Goal: Task Accomplishment & Management: Complete application form

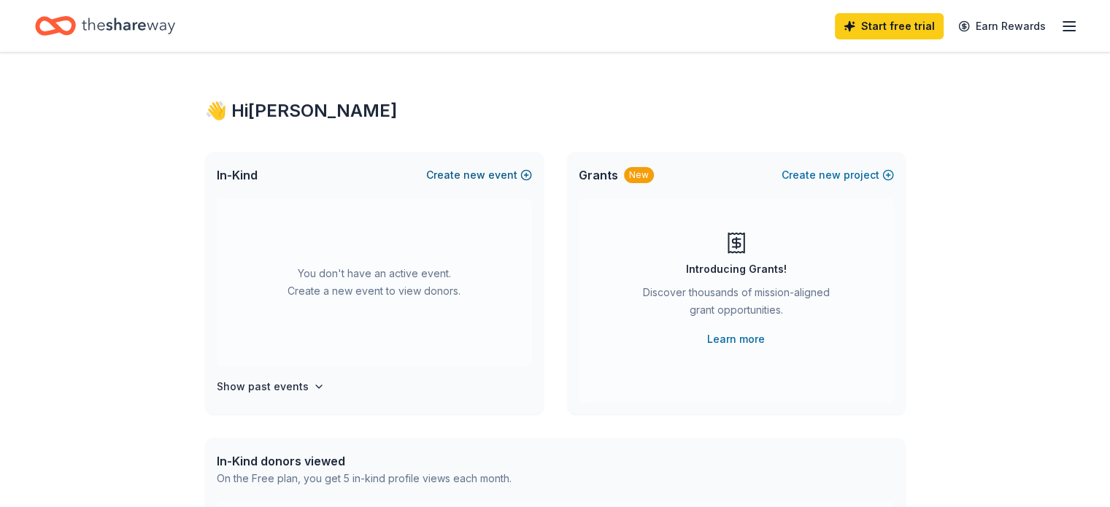
click at [512, 176] on button "Create new event" at bounding box center [479, 175] width 106 height 18
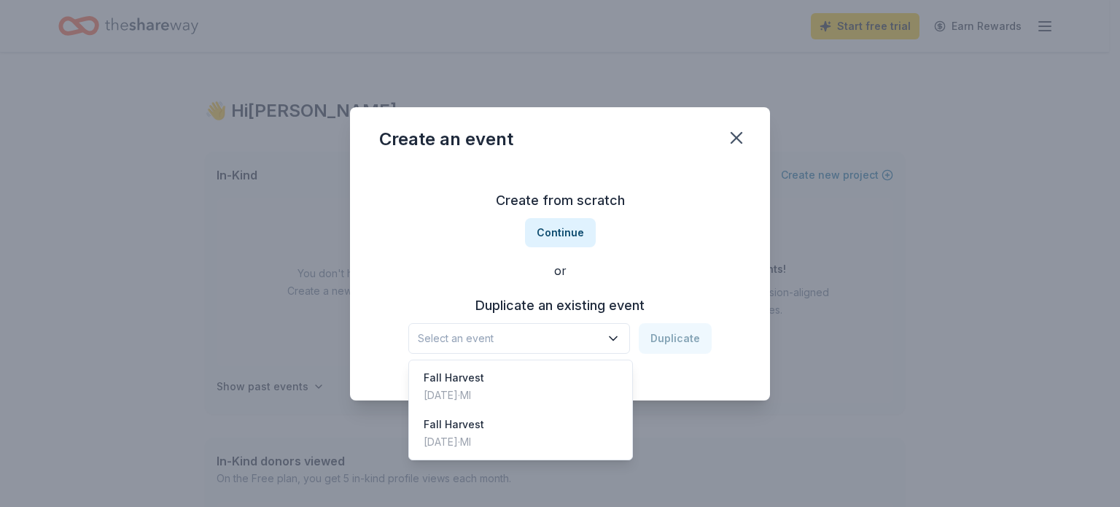
click at [616, 333] on icon "button" at bounding box center [613, 338] width 15 height 15
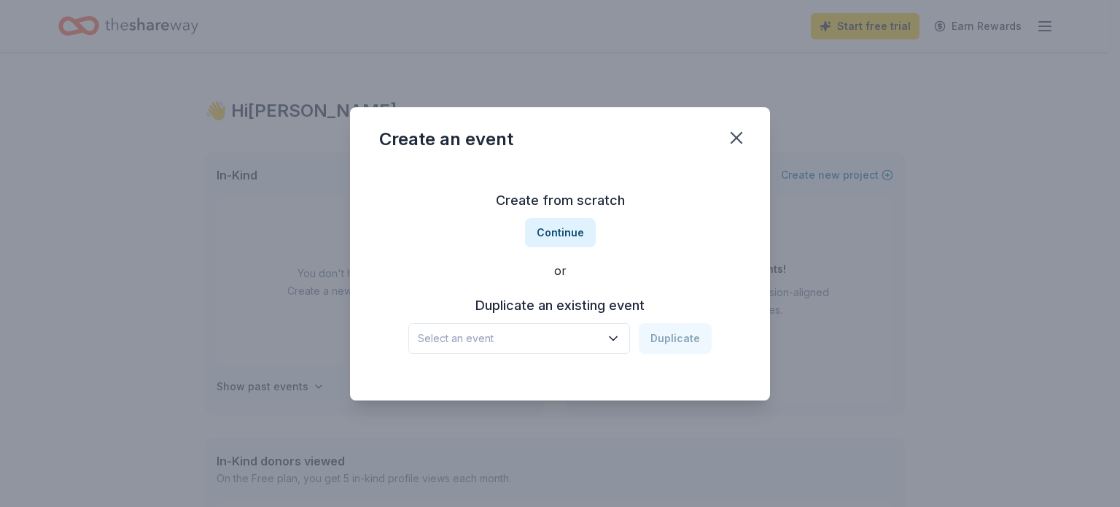
click at [626, 338] on button "Select an event" at bounding box center [519, 338] width 222 height 31
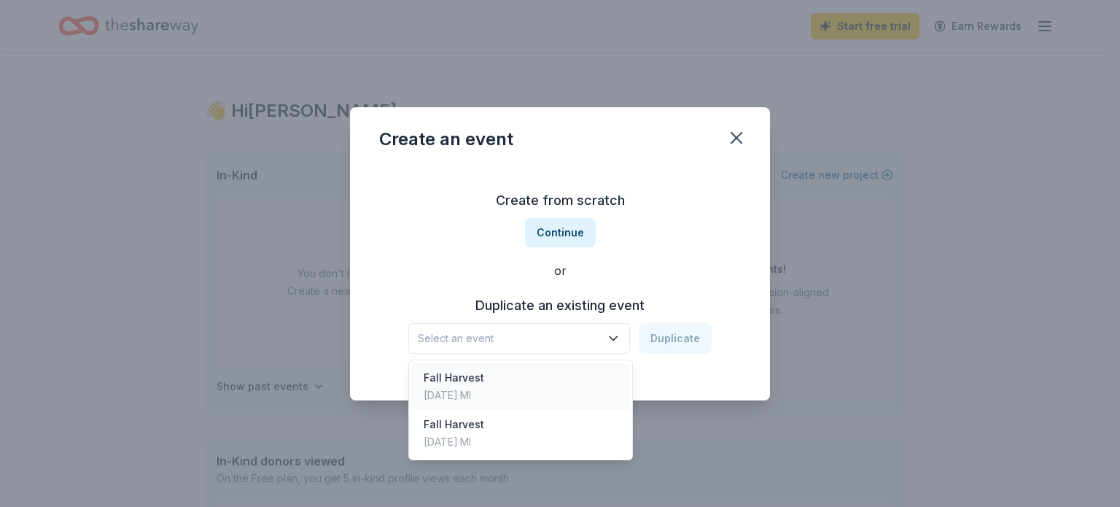
click at [586, 370] on div "Fall Harvest Nov 02, 2024 · MI" at bounding box center [520, 386] width 217 height 47
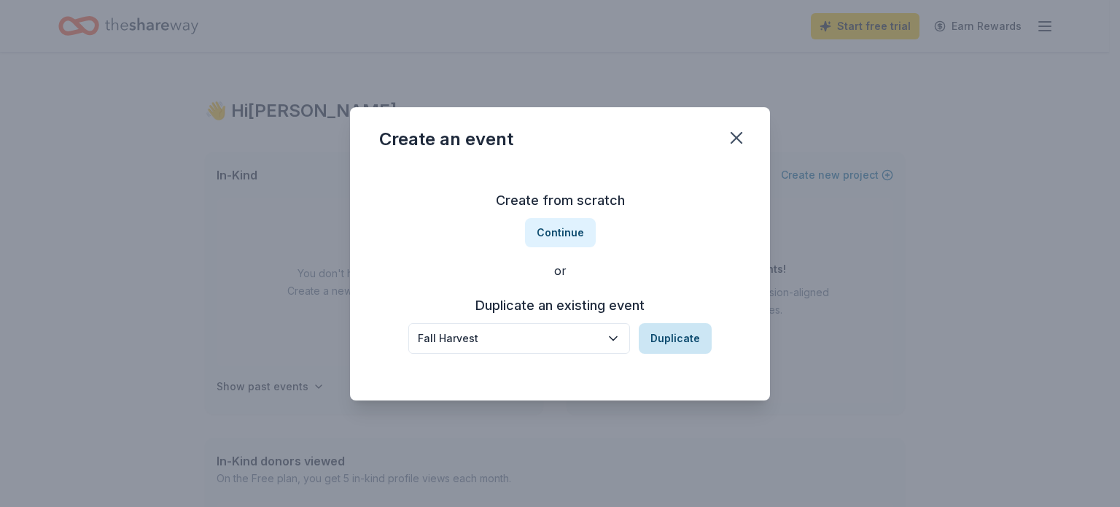
click at [694, 335] on button "Duplicate" at bounding box center [675, 338] width 73 height 31
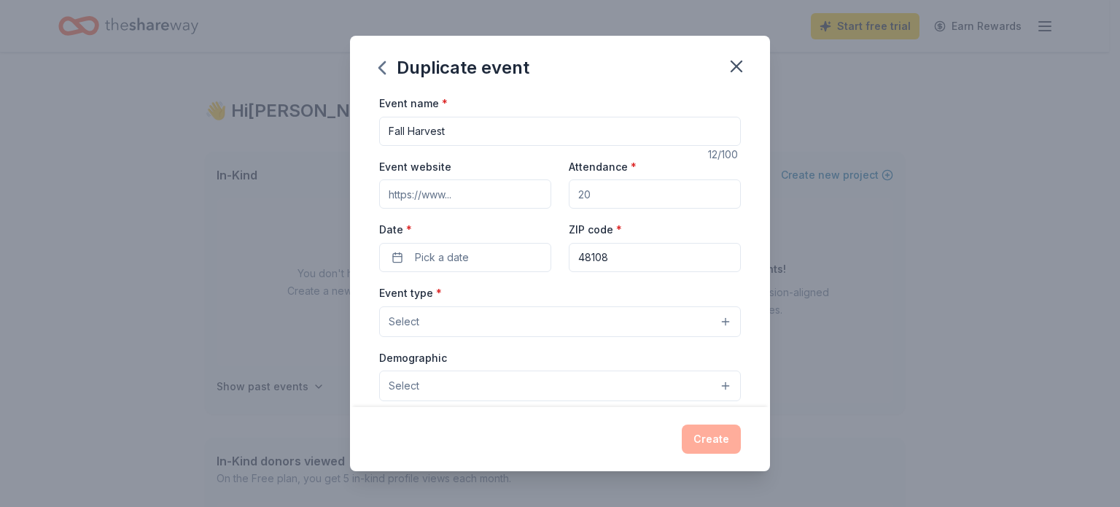
click at [462, 192] on input "Event website" at bounding box center [465, 193] width 172 height 29
click at [477, 197] on input "Event website" at bounding box center [465, 193] width 172 height 29
click at [487, 262] on button "Pick a date" at bounding box center [465, 257] width 172 height 29
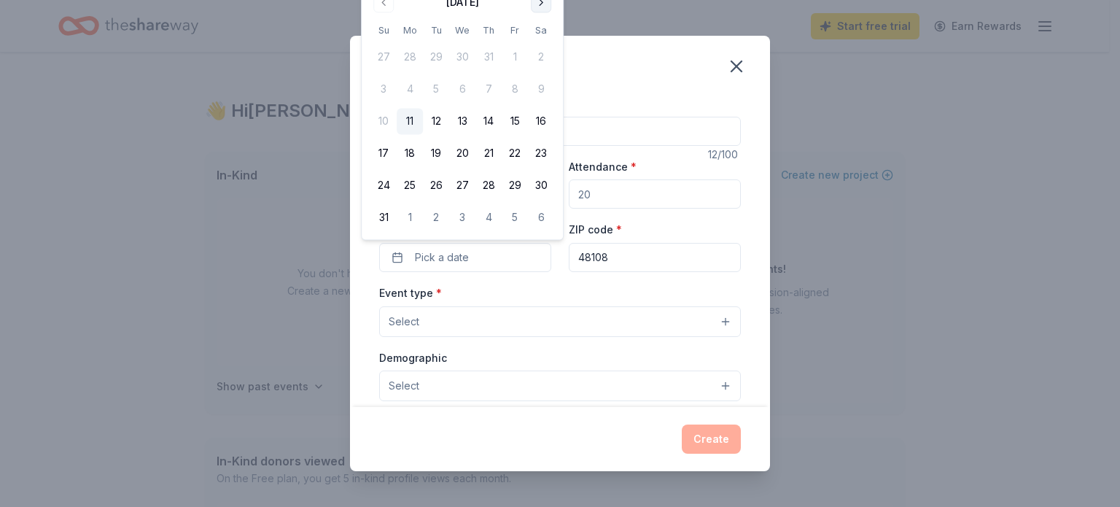
click at [540, 7] on button "Go to next month" at bounding box center [541, 2] width 20 height 20
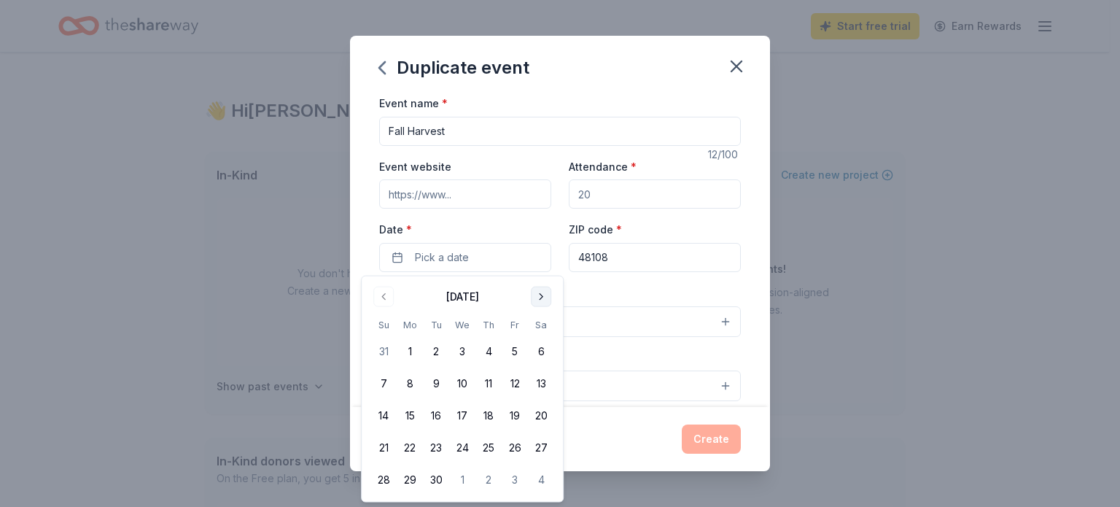
click at [540, 287] on button "Go to next month" at bounding box center [541, 297] width 20 height 20
click at [548, 387] on button "11" at bounding box center [541, 384] width 26 height 26
click at [689, 250] on input "48108" at bounding box center [655, 257] width 172 height 29
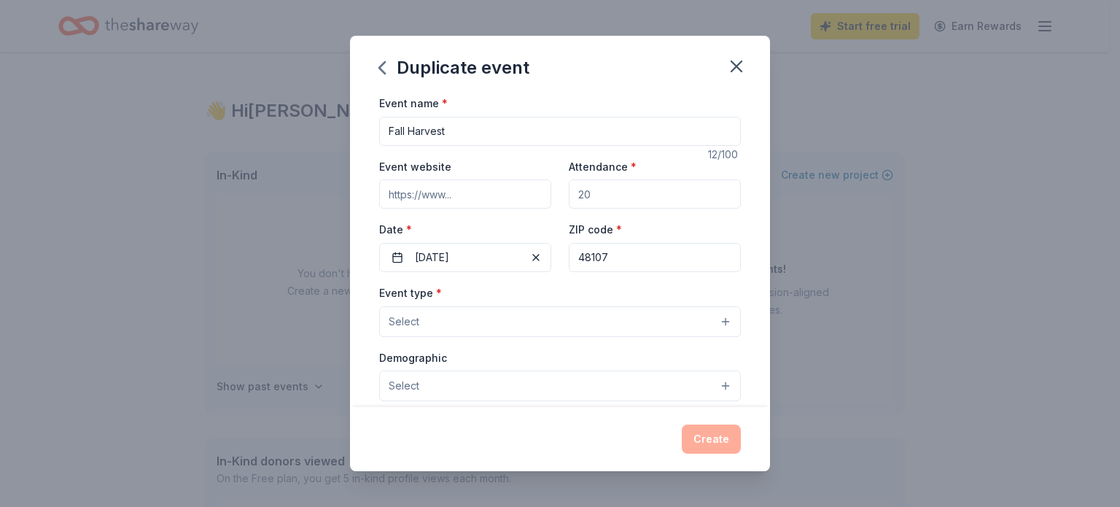
type input "48107"
click at [533, 320] on button "Select" at bounding box center [560, 321] width 362 height 31
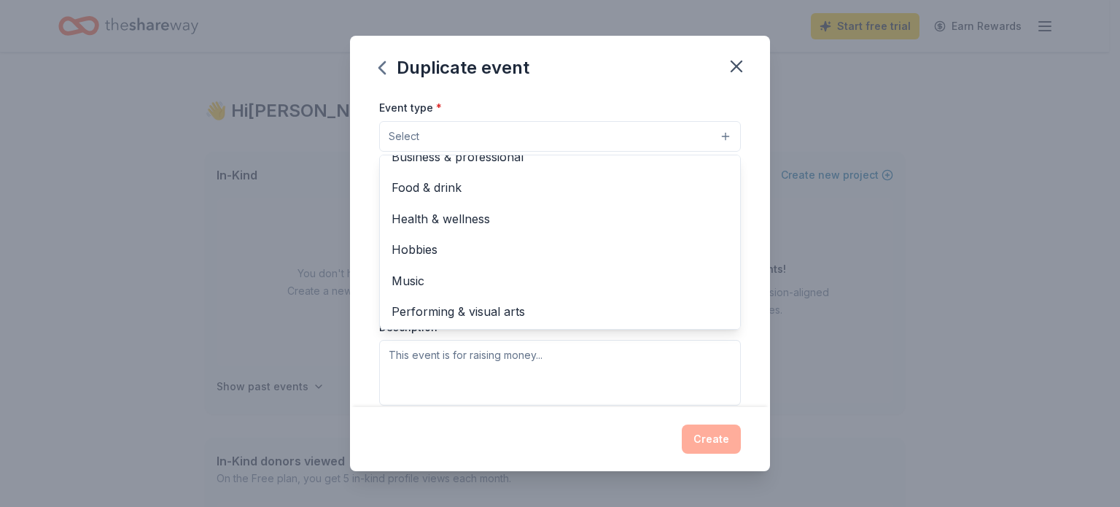
scroll to position [48, 0]
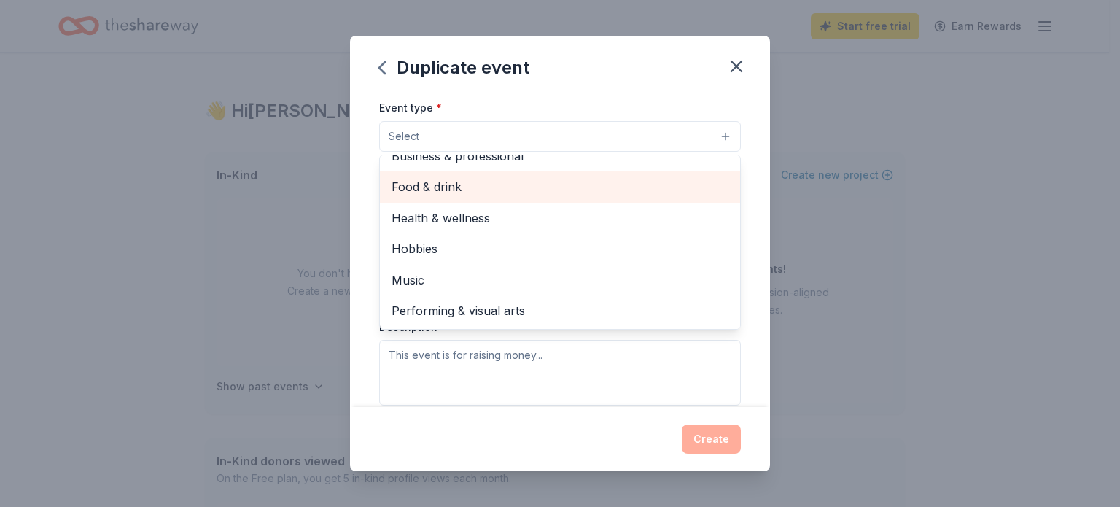
click at [571, 183] on span "Food & drink" at bounding box center [560, 186] width 337 height 19
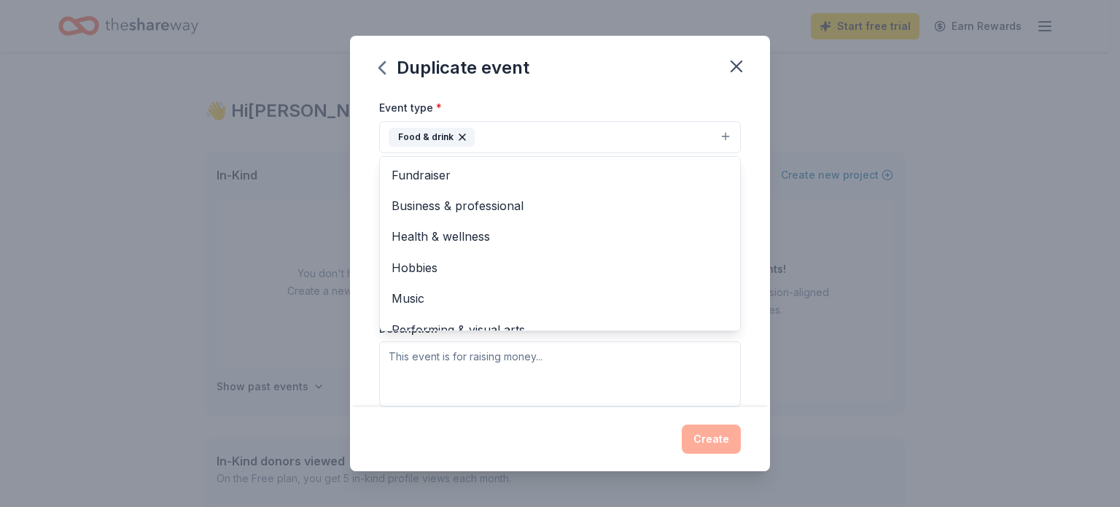
scroll to position [18, 0]
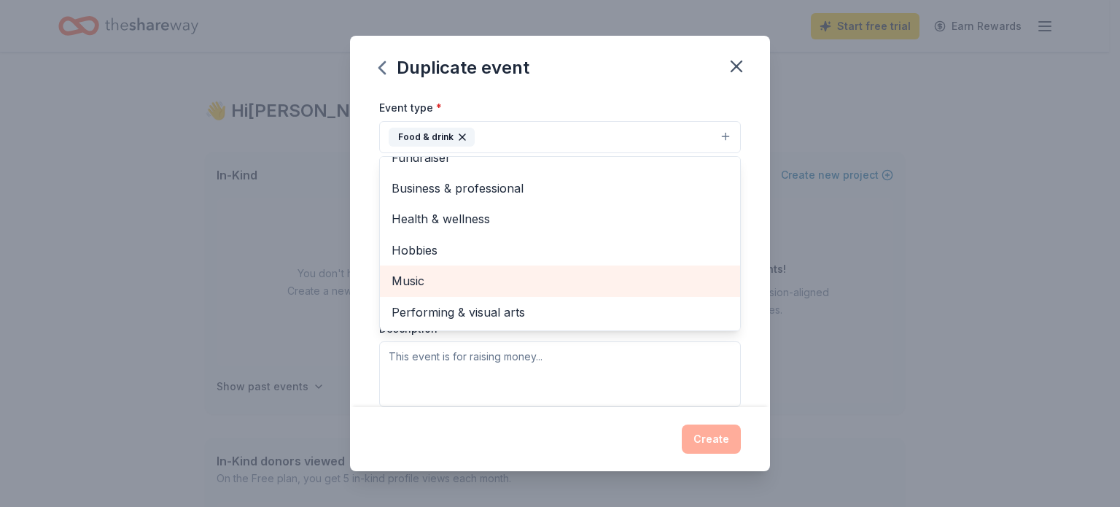
click at [624, 281] on span "Music" at bounding box center [560, 280] width 337 height 19
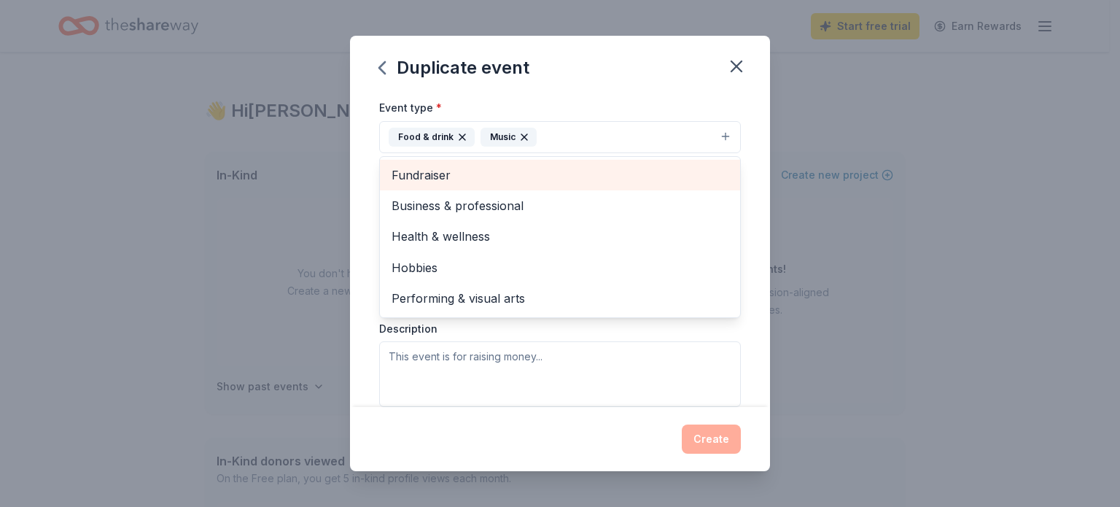
click at [668, 174] on span "Fundraiser" at bounding box center [560, 175] width 337 height 19
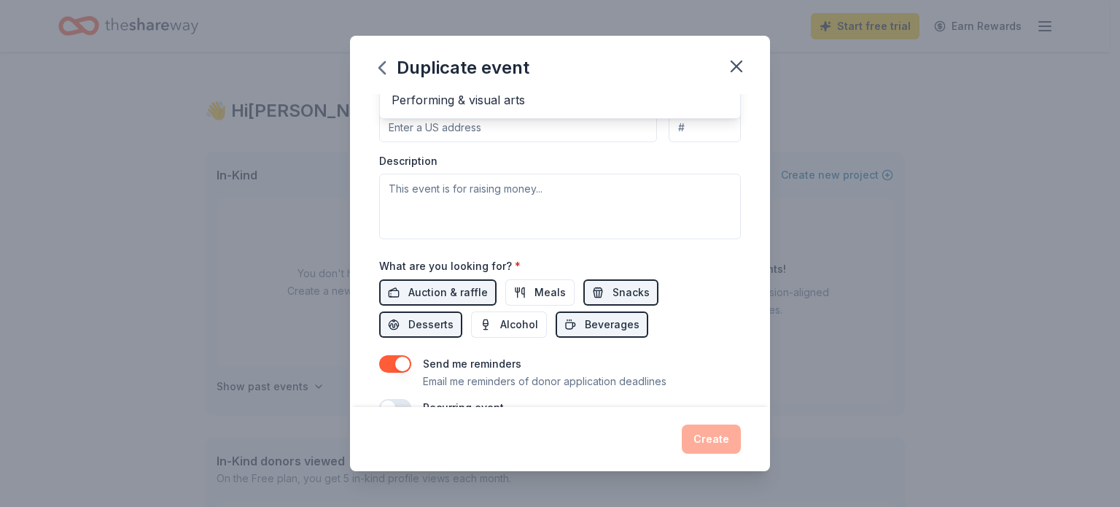
click at [629, 195] on div "Event type * Food & drink Music Fundraiser Business & professional Health & wel…" at bounding box center [560, 85] width 362 height 309
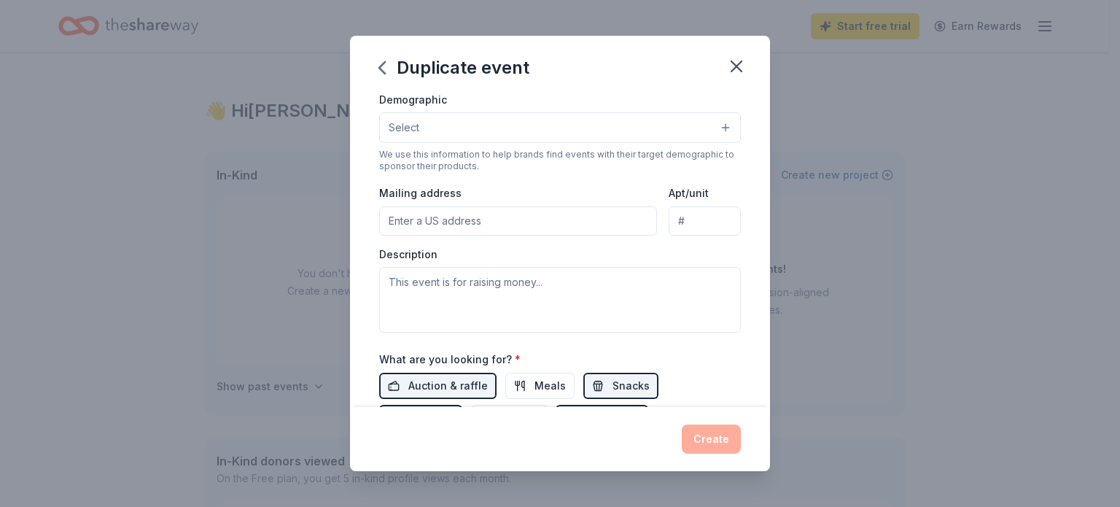
scroll to position [261, 0]
click at [676, 301] on textarea at bounding box center [560, 299] width 362 height 66
paste textarea "🎃🍂 Fall Harvest – [DATE]! 🍂🎃 Trunk-or-Treat 🚗🍬 | Face Painting 🎨 | Bounce House…"
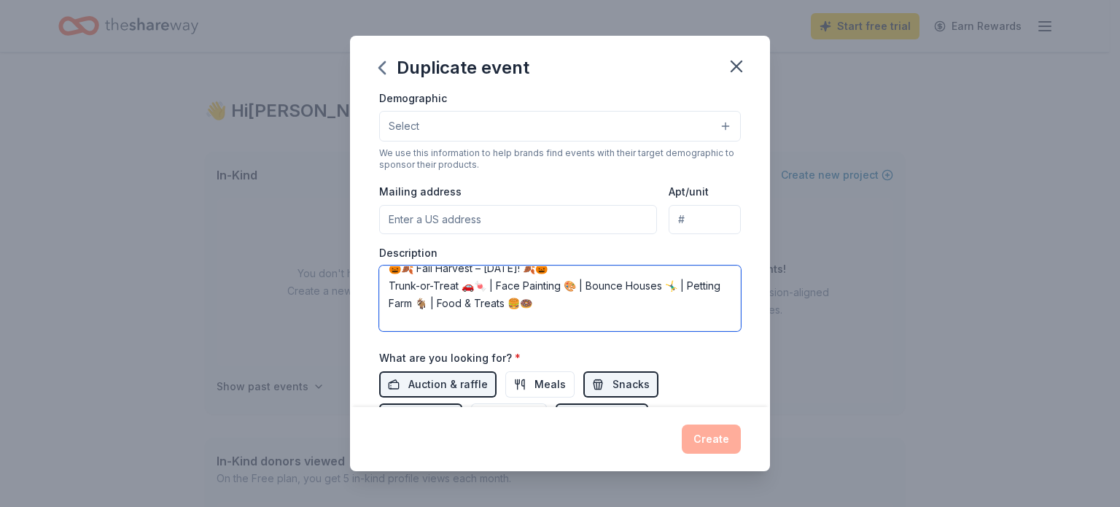
scroll to position [0, 0]
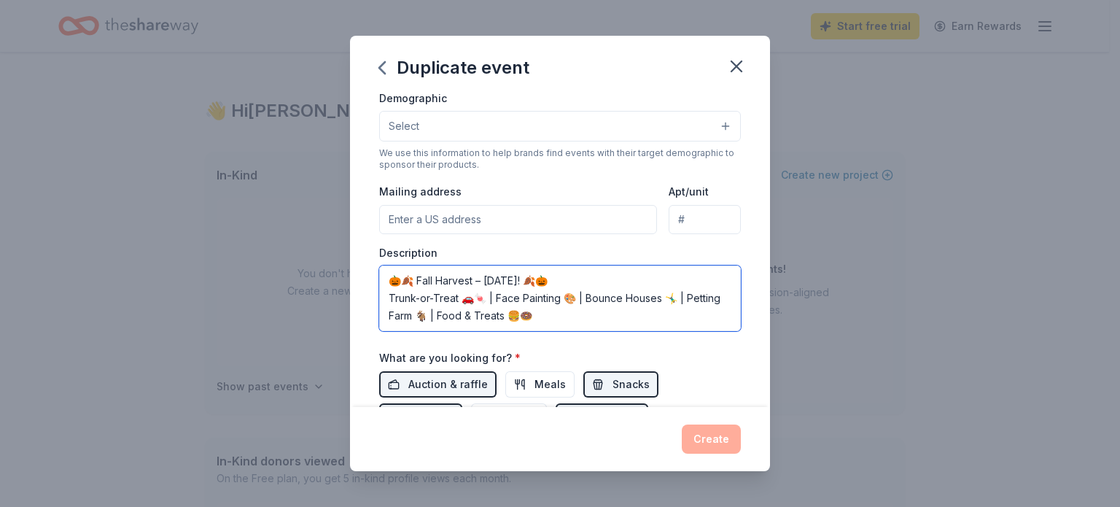
type textarea "🎃🍂 Fall Harvest – [DATE]! 🍂🎃 Trunk-or-Treat 🚗🍬 | Face Painting 🎨 | Bounce House…"
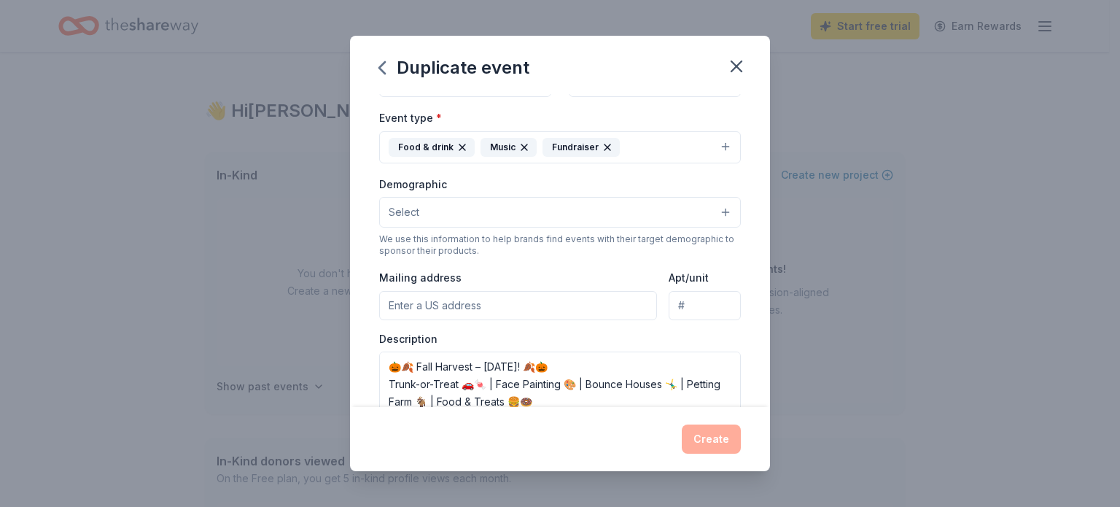
scroll to position [166, 0]
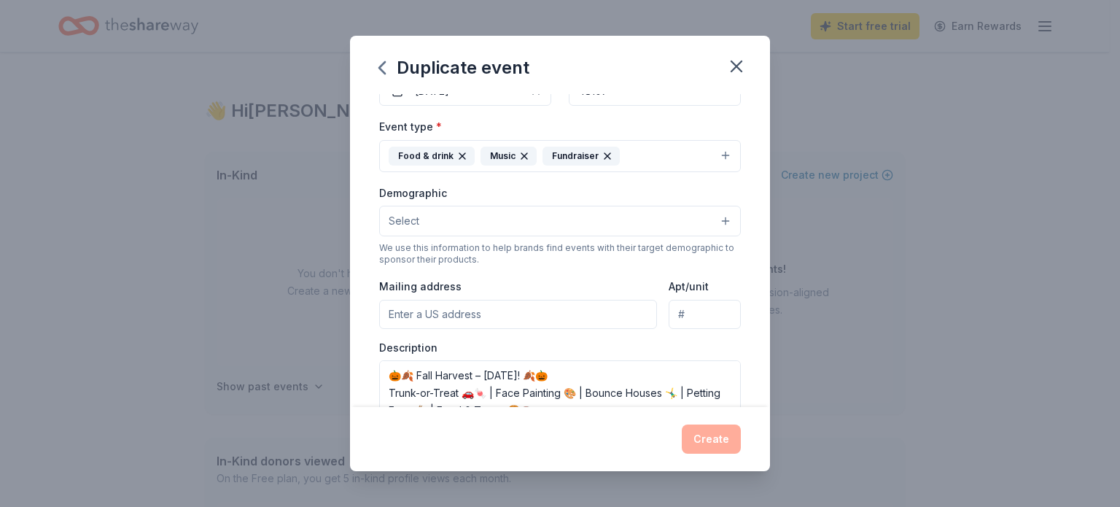
click at [714, 216] on button "Select" at bounding box center [560, 221] width 362 height 31
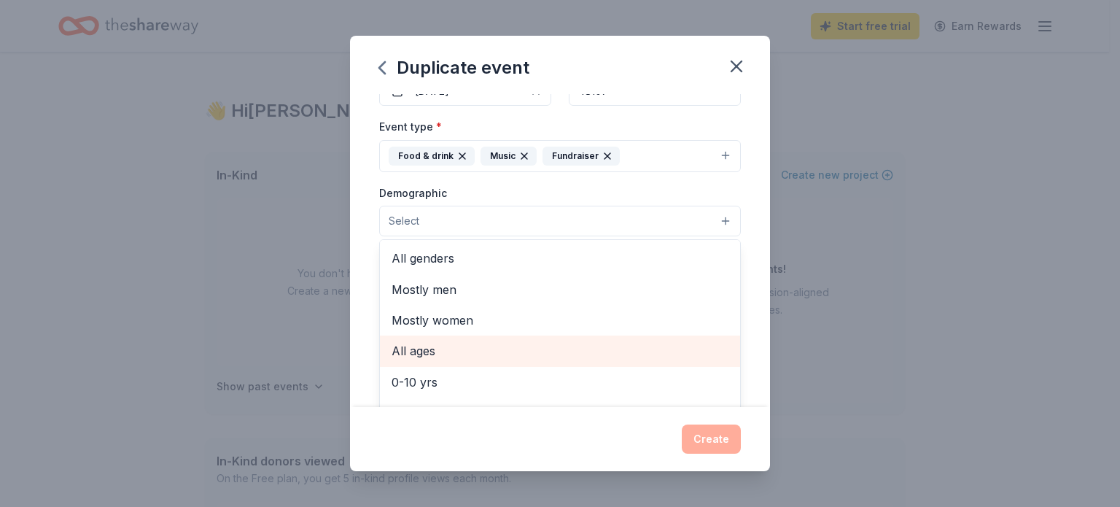
click at [636, 344] on span "All ages" at bounding box center [560, 350] width 337 height 19
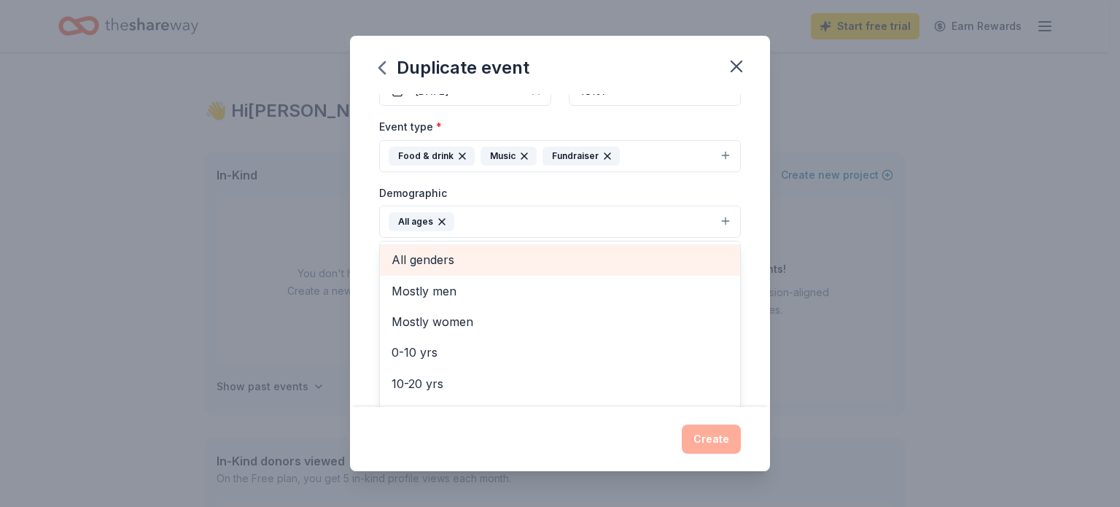
click at [636, 260] on span "All genders" at bounding box center [560, 259] width 337 height 19
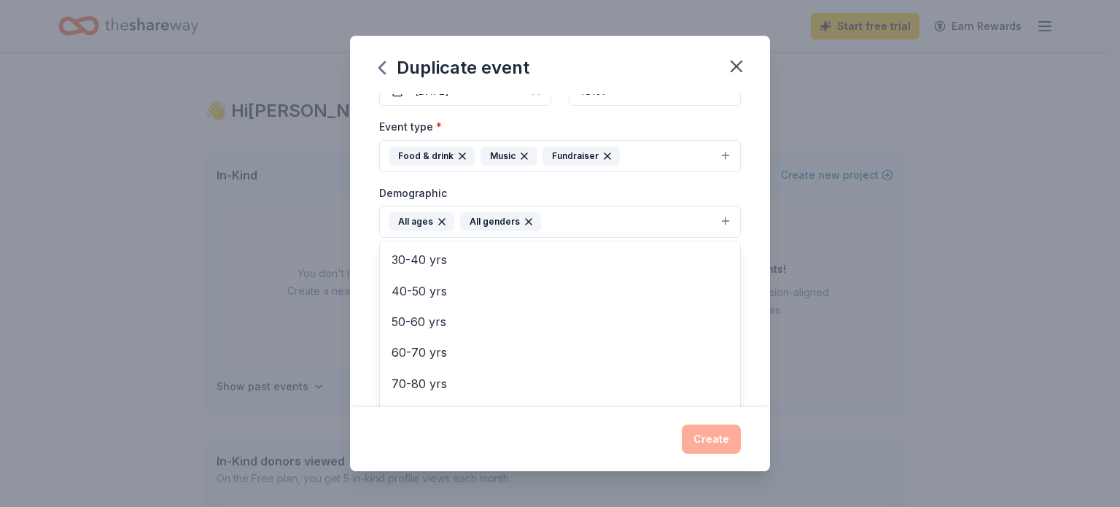
scroll to position [172, 0]
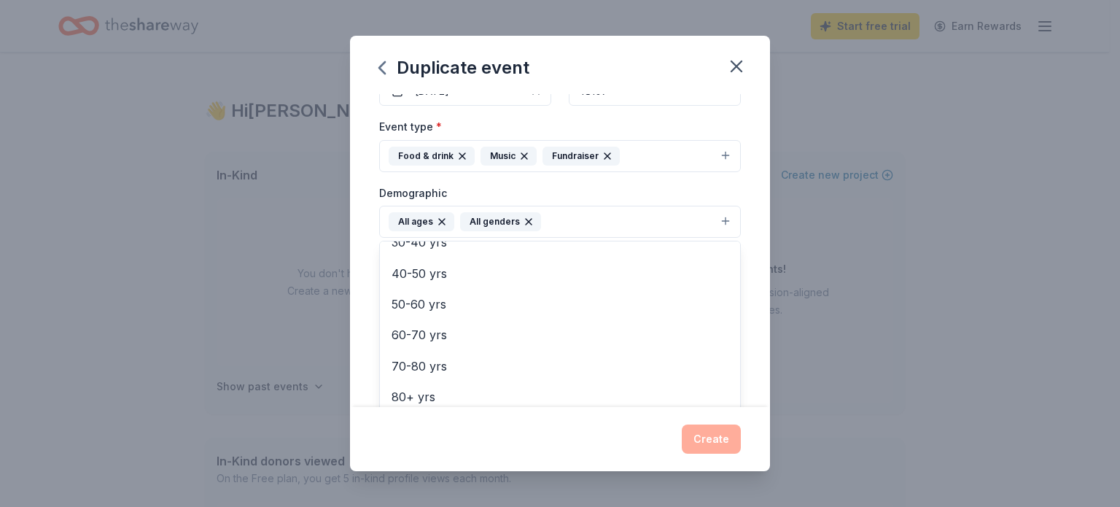
click at [746, 338] on div "Event name * Fall Harvest 12 /100 Event website Attendance * Date * 10/11/2025 …" at bounding box center [560, 250] width 420 height 313
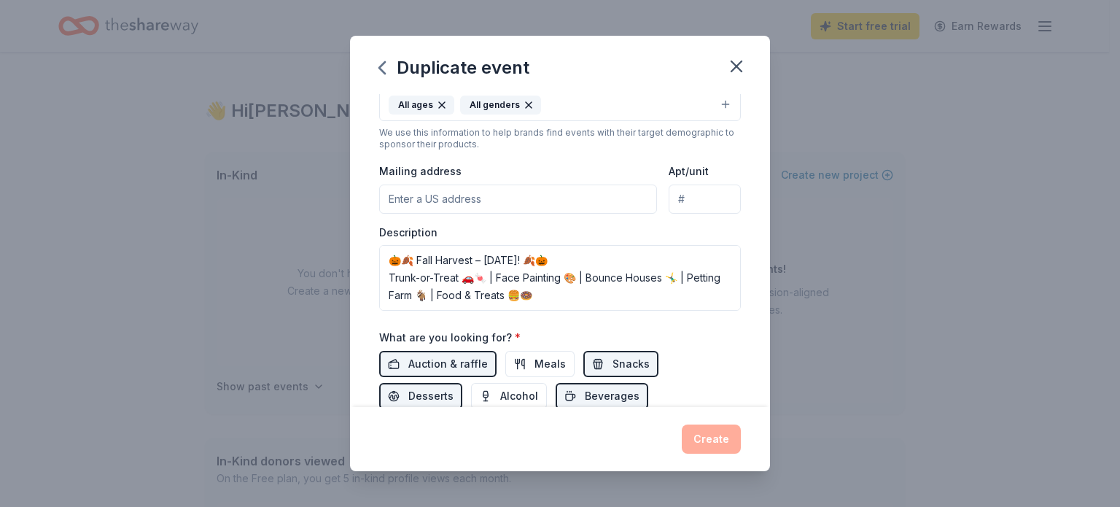
scroll to position [290, 0]
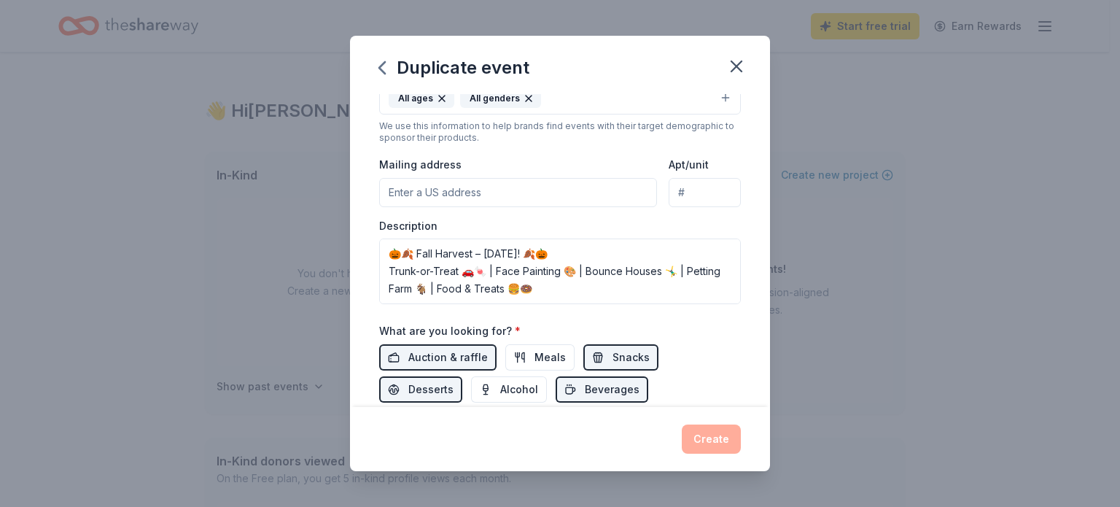
click at [500, 196] on input "Mailing address" at bounding box center [518, 192] width 278 height 29
click at [589, 195] on input "5055 Platt Road, Cedar Falls, IA, 50613" at bounding box center [518, 192] width 278 height 29
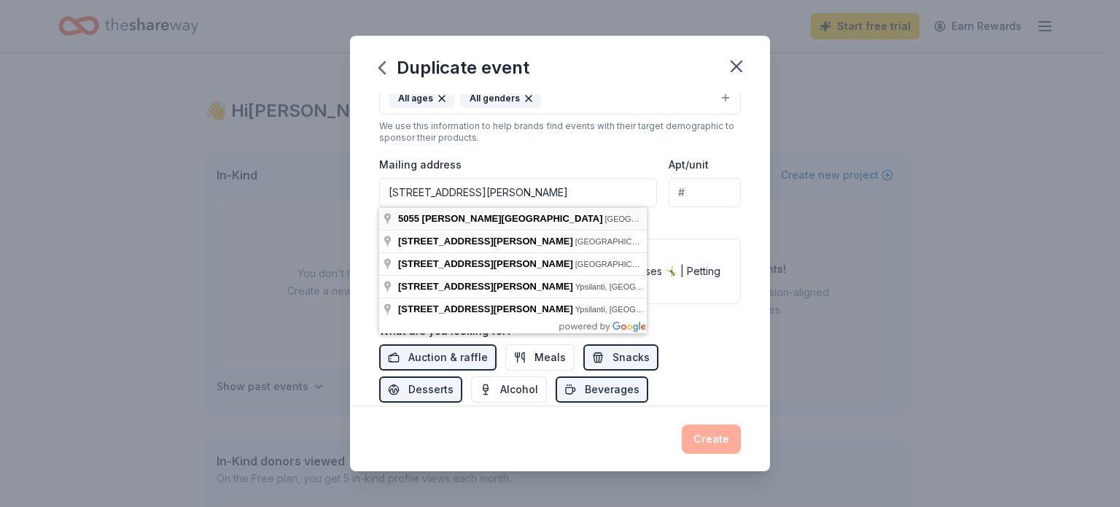
type input "5055 Platt Road, Ann Arbor, MI, 48108"
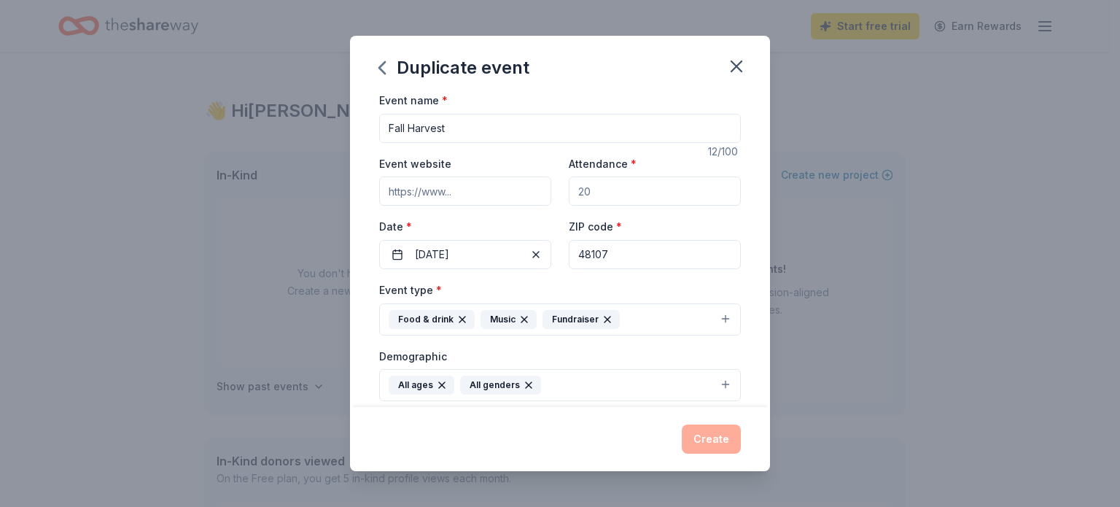
scroll to position [0, 0]
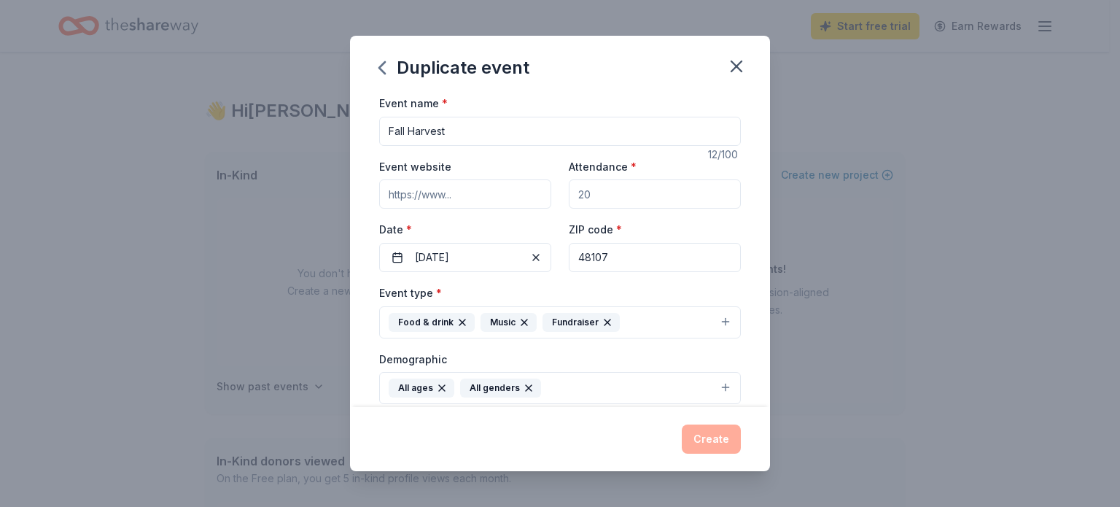
click at [601, 198] on input "Attendance *" at bounding box center [655, 193] width 172 height 29
type input "100"
click at [743, 179] on div "Event name * Fall Harvest 12 /100 Event website Attendance * 100 Date * 10/11/2…" at bounding box center [560, 250] width 420 height 313
click at [514, 194] on input "Event website" at bounding box center [465, 193] width 172 height 29
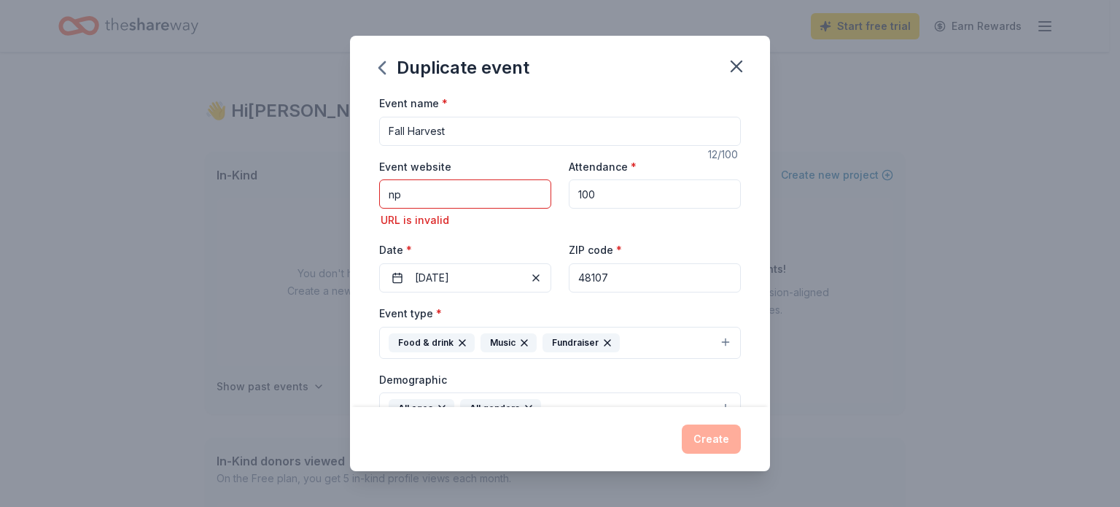
type input "n"
paste input "https://www.npmbcannarbor.com/"
type input "https://www.npmbcannarbor.com/"
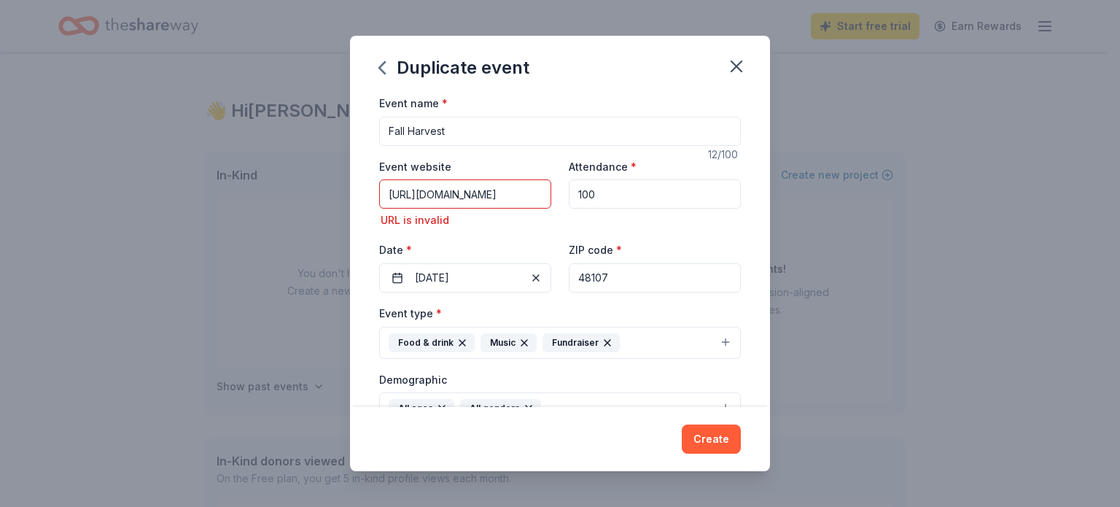
click at [688, 252] on div "ZIP code * 48107" at bounding box center [655, 267] width 172 height 52
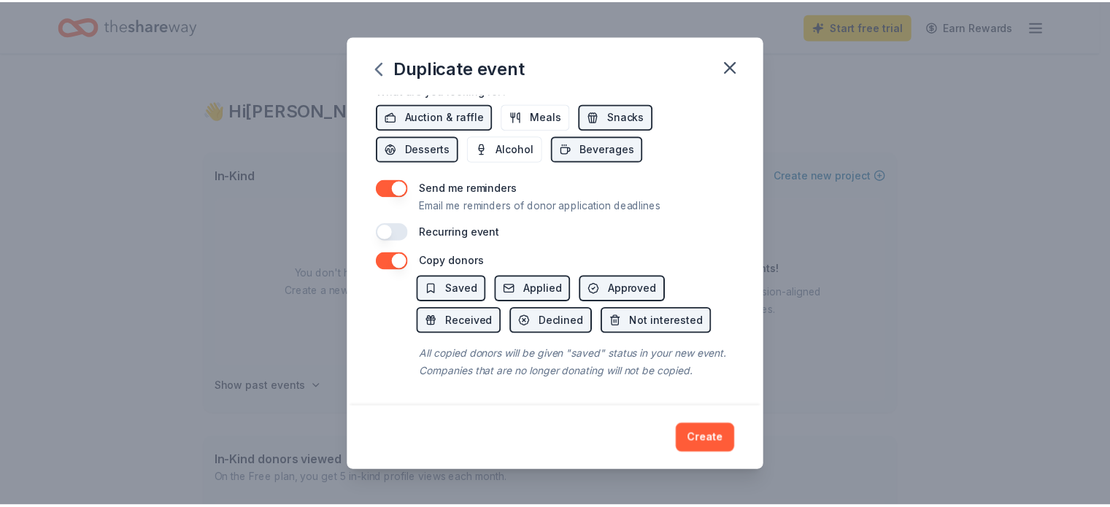
scroll to position [546, 0]
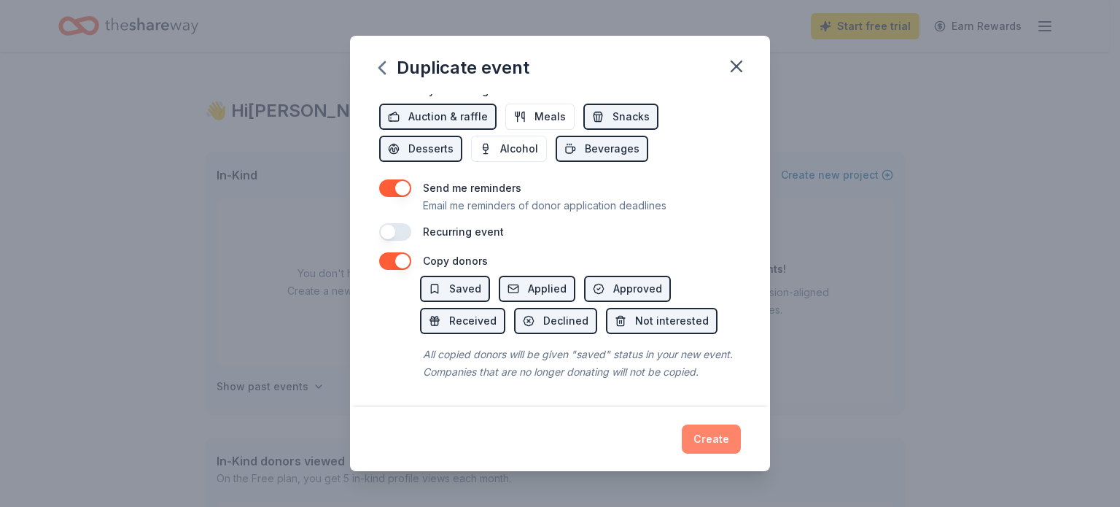
click at [703, 438] on button "Create" at bounding box center [711, 439] width 59 height 29
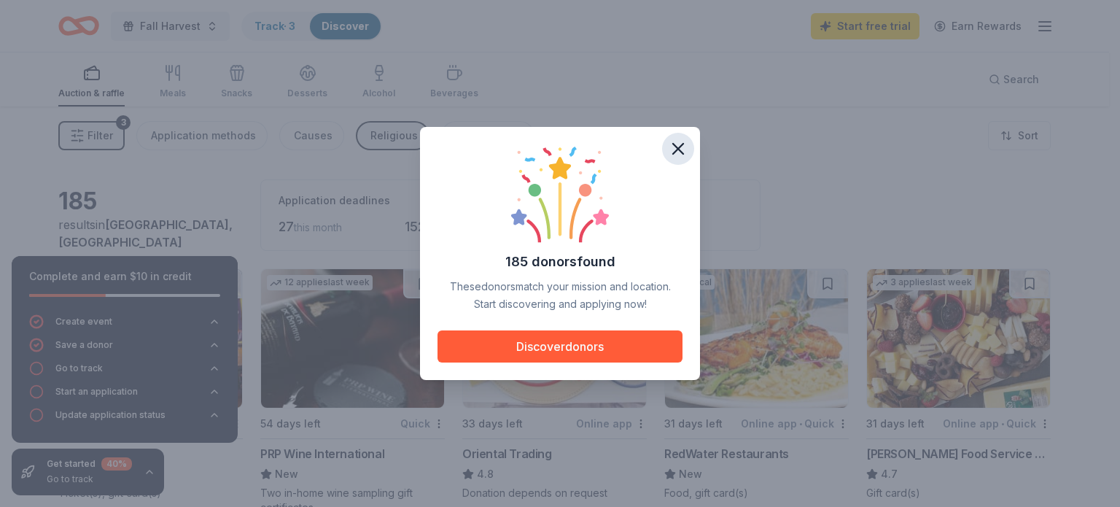
click at [681, 150] on icon "button" at bounding box center [678, 149] width 10 height 10
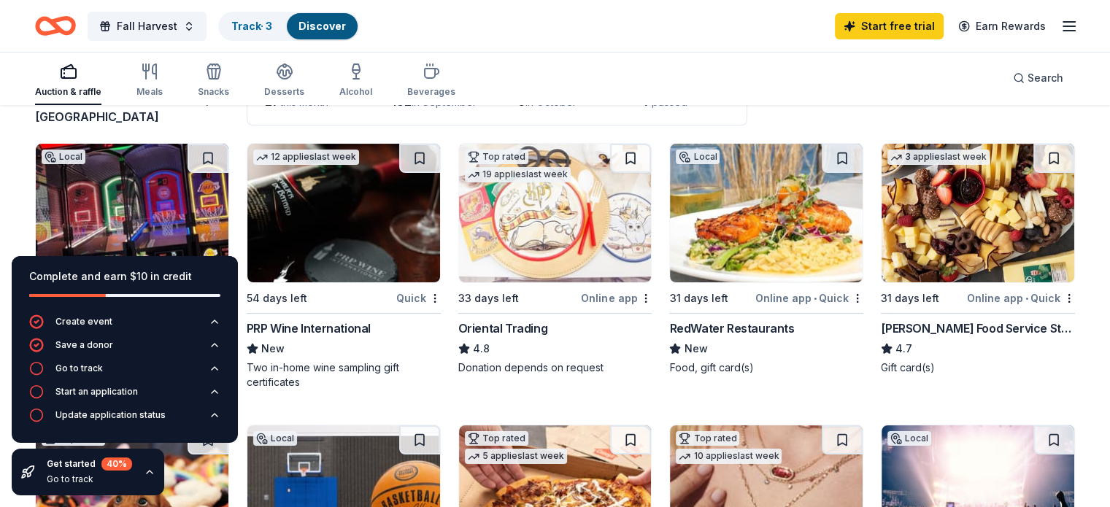
scroll to position [128, 0]
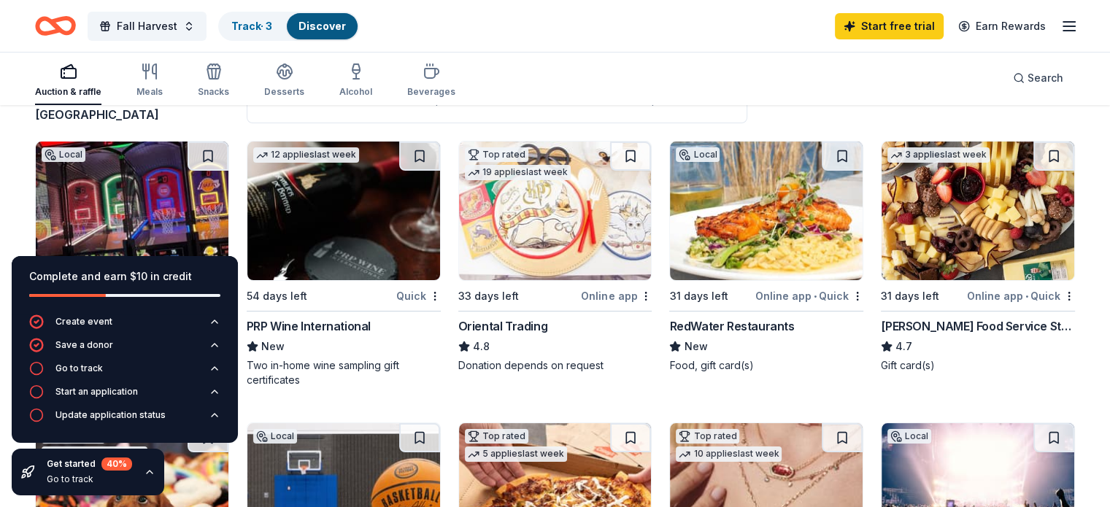
click at [991, 295] on div "Online app • Quick" at bounding box center [1021, 296] width 108 height 18
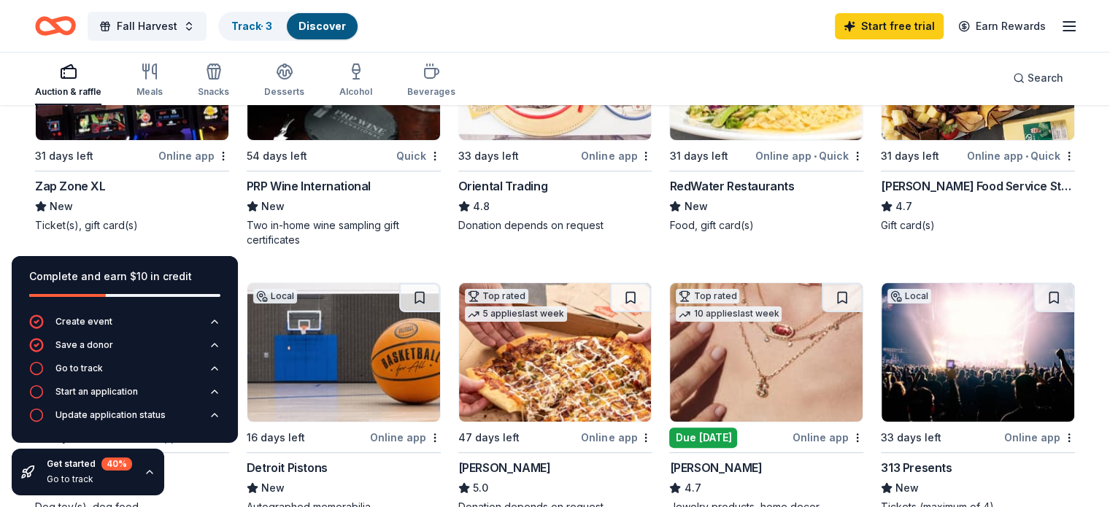
scroll to position [0, 0]
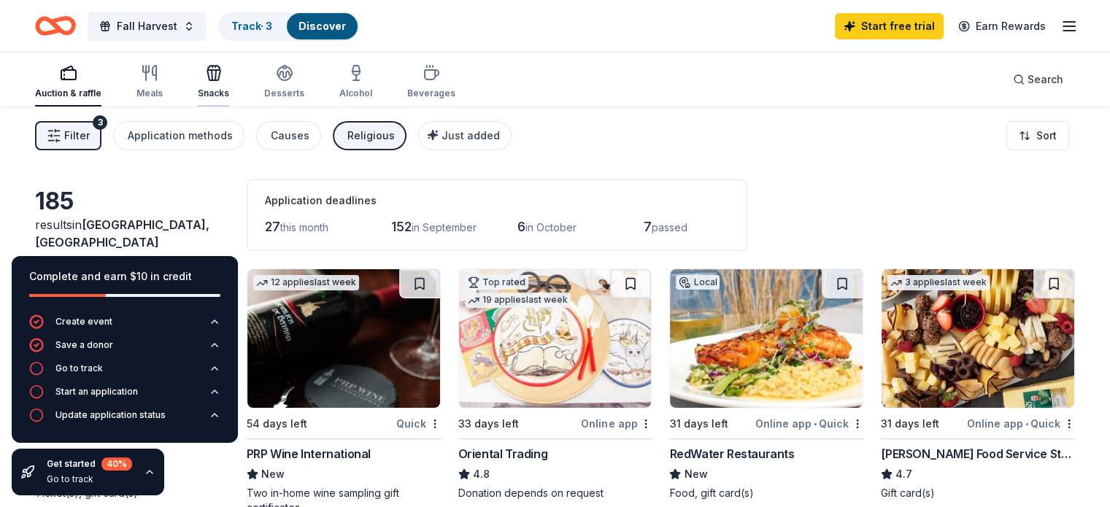
click at [229, 84] on div "Snacks" at bounding box center [213, 81] width 31 height 35
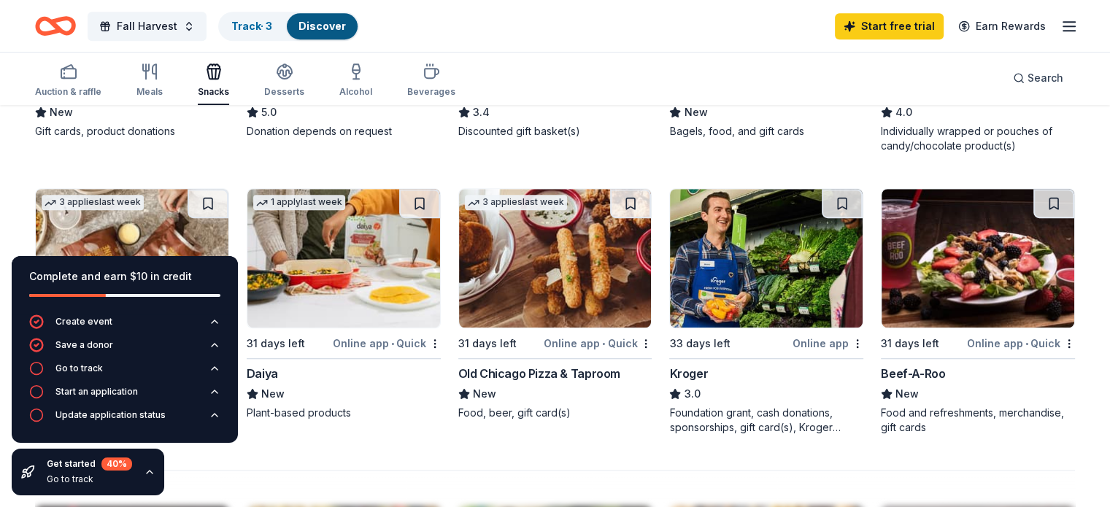
scroll to position [951, 0]
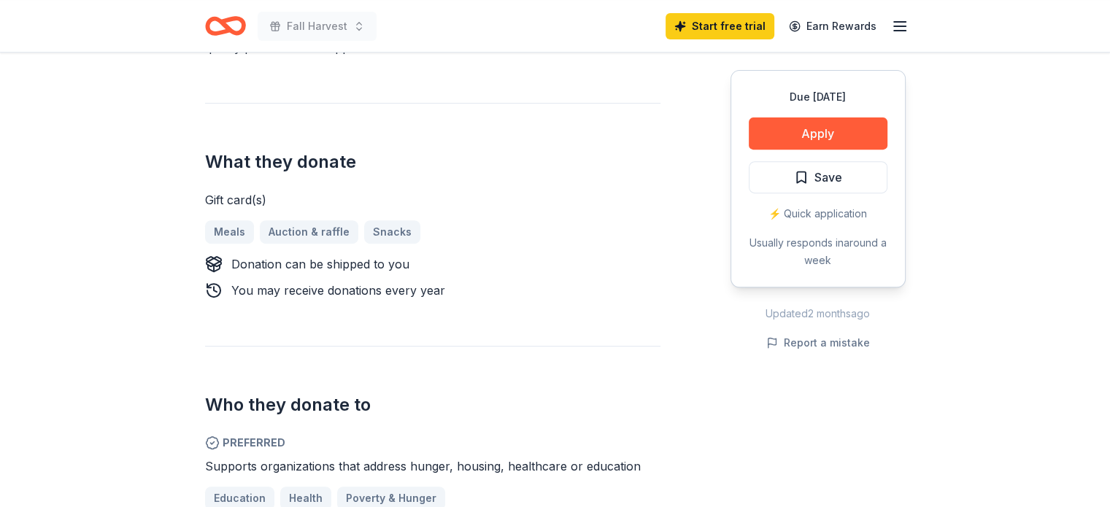
scroll to position [630, 0]
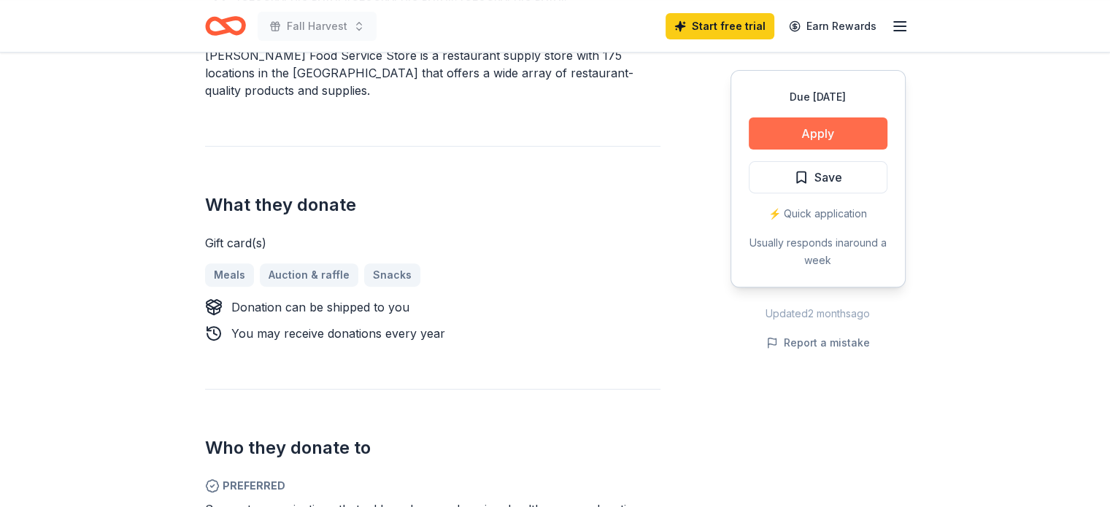
click at [867, 137] on button "Apply" at bounding box center [817, 133] width 139 height 32
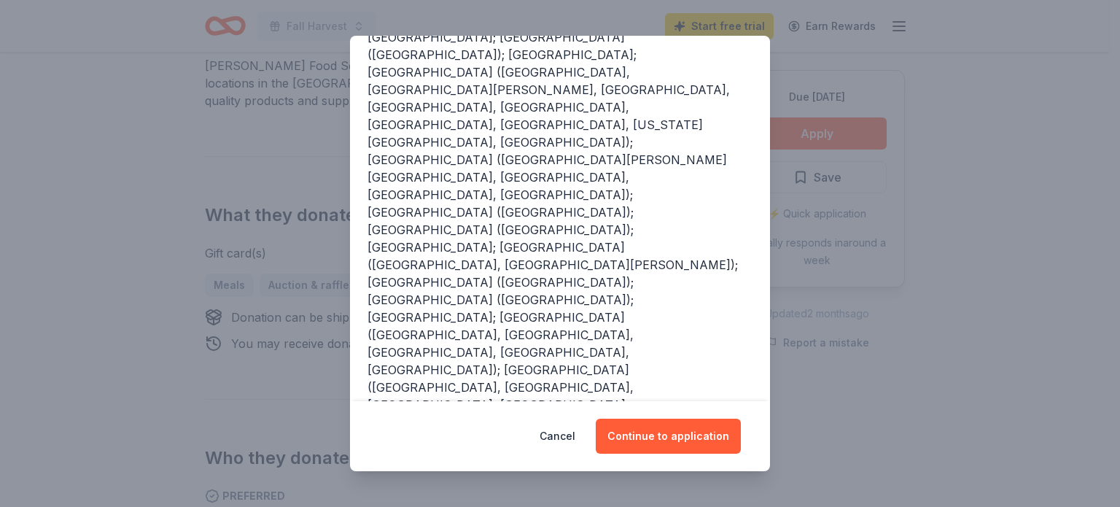
scroll to position [236, 0]
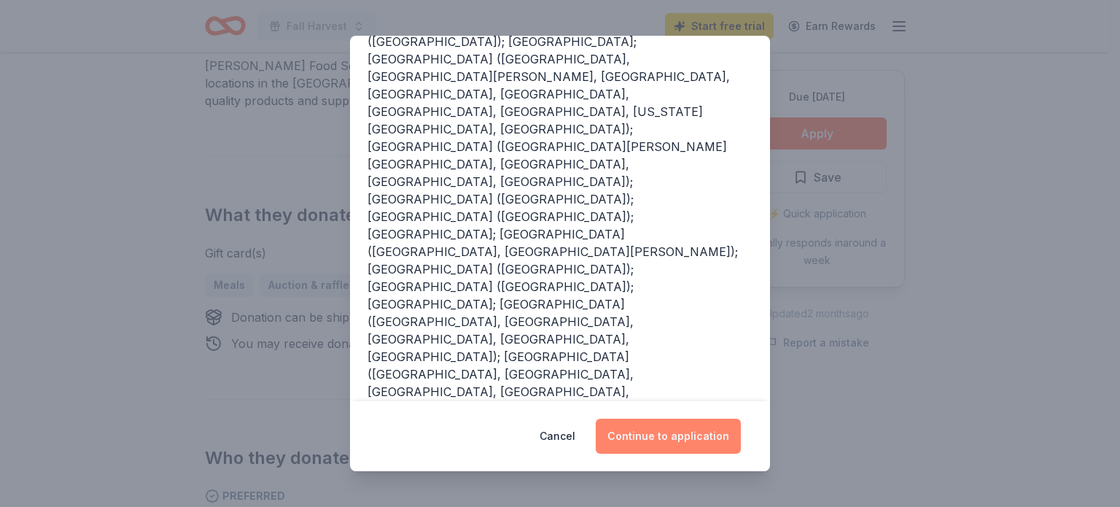
click at [679, 431] on button "Continue to application" at bounding box center [668, 436] width 145 height 35
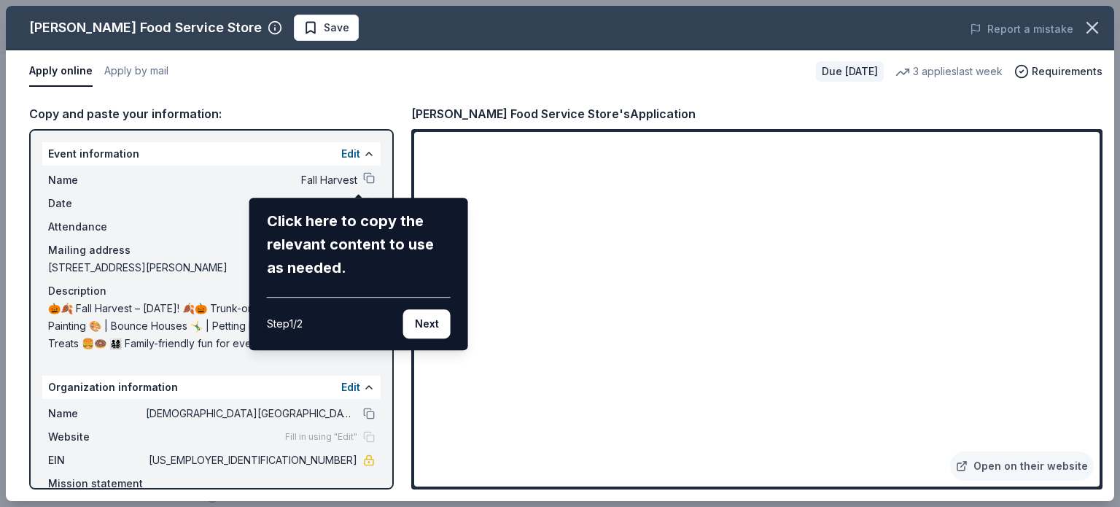
drag, startPoint x: 1096, startPoint y: 211, endPoint x: 1096, endPoint y: 262, distance: 51.1
click at [1096, 262] on div "[PERSON_NAME] Food Service Store Save Report a mistake Apply online Apply by ma…" at bounding box center [560, 253] width 1109 height 495
click at [422, 326] on button "Next" at bounding box center [426, 323] width 47 height 29
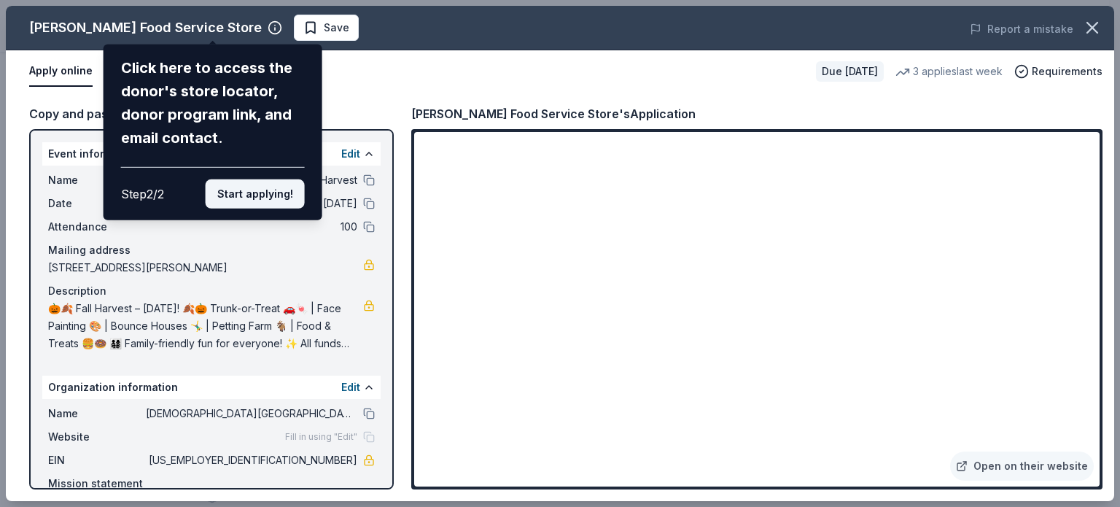
click at [271, 198] on button "Start applying!" at bounding box center [255, 193] width 99 height 29
